Goal: Task Accomplishment & Management: Complete application form

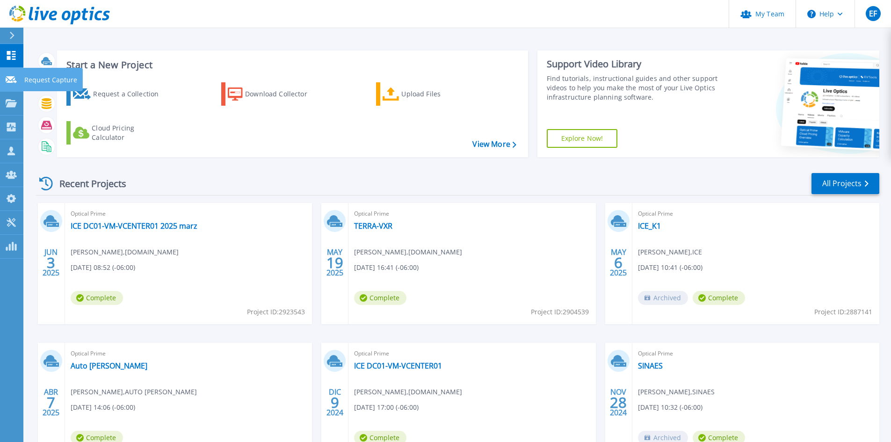
click at [9, 77] on icon at bounding box center [11, 79] width 11 height 7
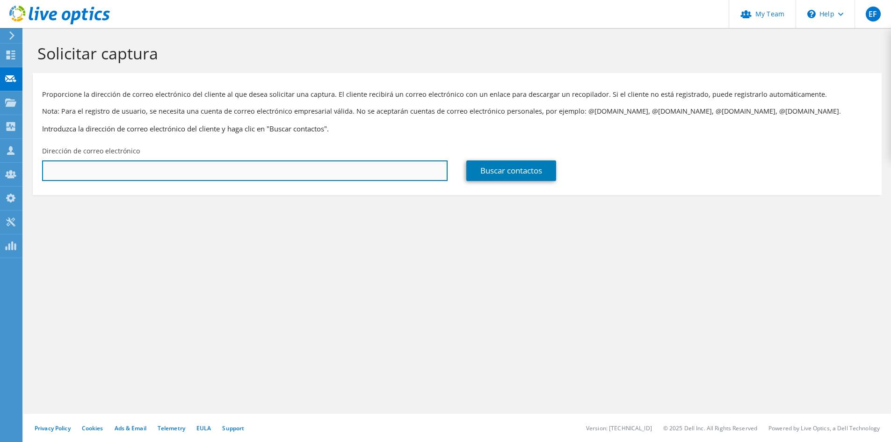
click at [170, 168] on input "text" at bounding box center [244, 170] width 405 height 21
type input "rvalverde@coopeagri.co.cr"
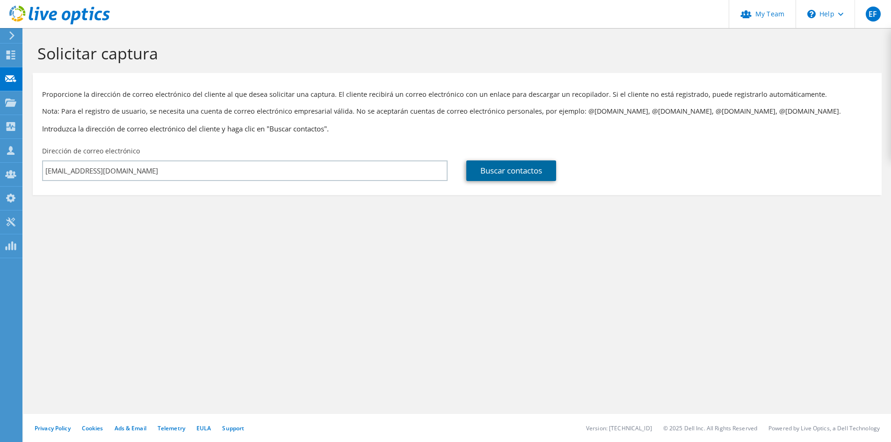
click at [538, 179] on link "Buscar contactos" at bounding box center [511, 170] width 90 height 21
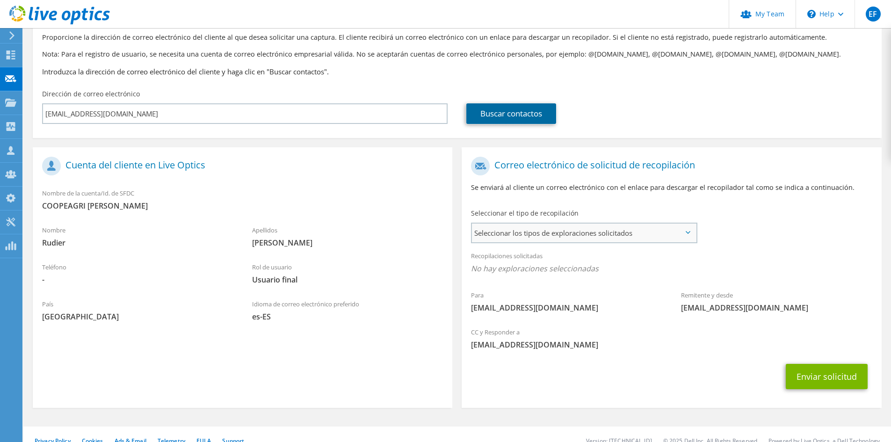
scroll to position [61, 0]
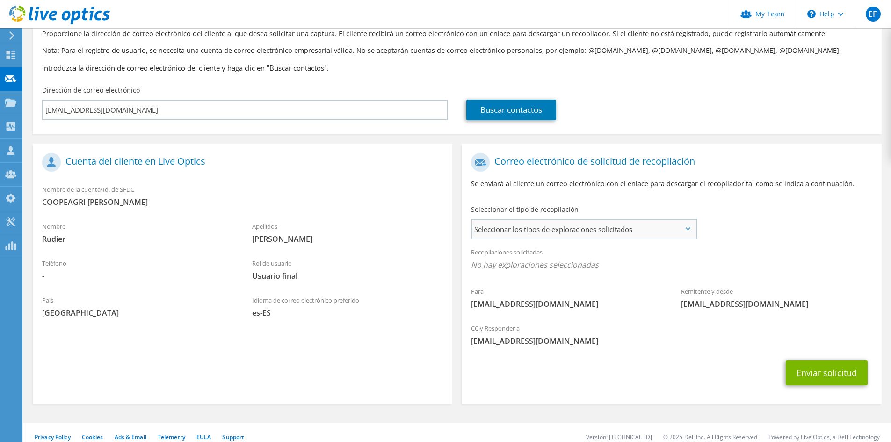
click at [658, 225] on span "Seleccionar los tipos de exploraciones solicitados" at bounding box center [584, 229] width 224 height 19
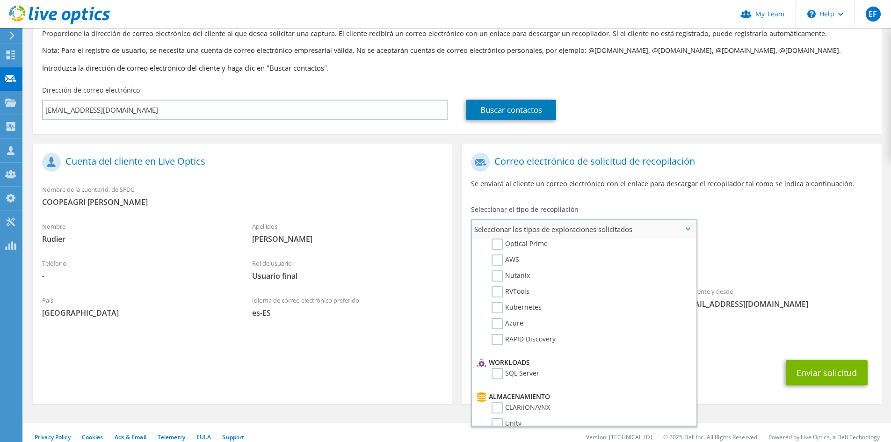
scroll to position [0, 0]
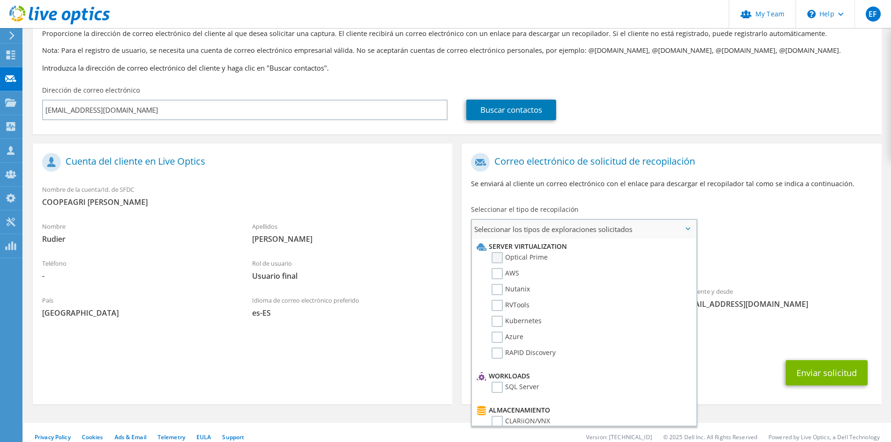
click at [524, 261] on label "Optical Prime" at bounding box center [519, 257] width 56 height 11
click at [0, 0] on input "Optical Prime" at bounding box center [0, 0] width 0 height 0
click at [647, 345] on li "Azure" at bounding box center [582, 340] width 217 height 16
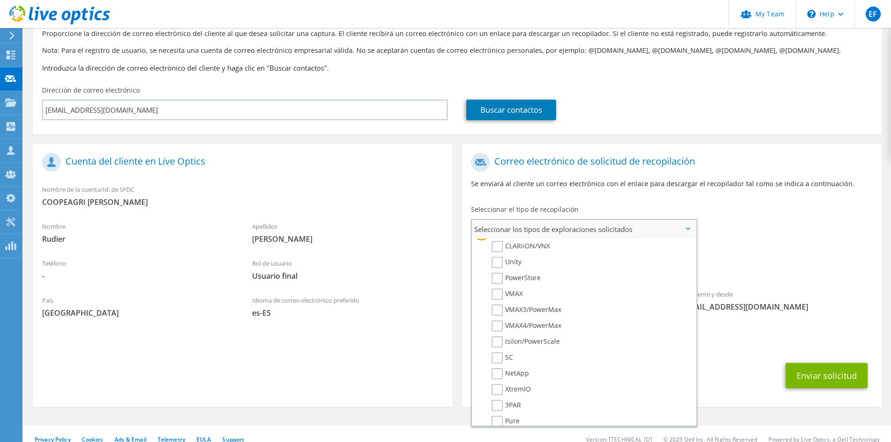
scroll to position [174, 0]
click at [529, 276] on label "PowerStore" at bounding box center [515, 278] width 49 height 11
click at [0, 0] on input "PowerStore" at bounding box center [0, 0] width 0 height 0
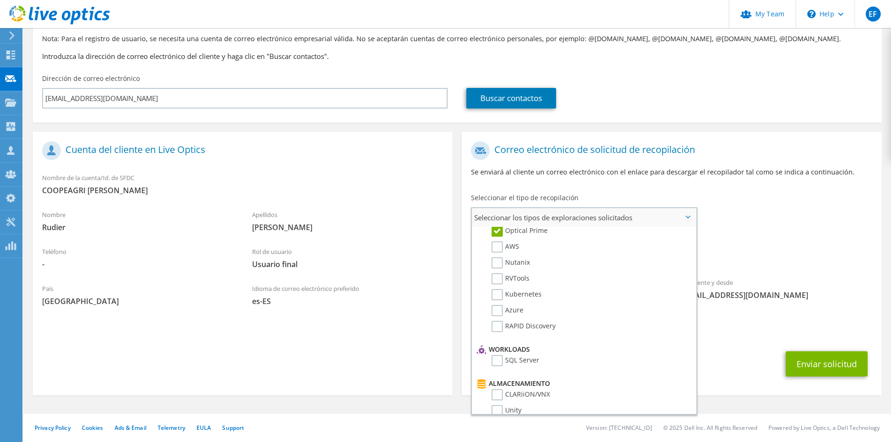
scroll to position [0, 0]
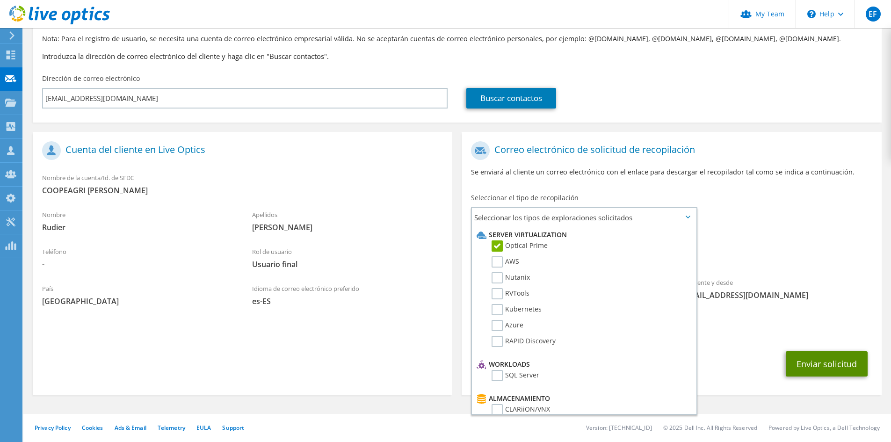
click at [847, 371] on button "Enviar solicitud" at bounding box center [827, 363] width 82 height 25
